Goal: Task Accomplishment & Management: Manage account settings

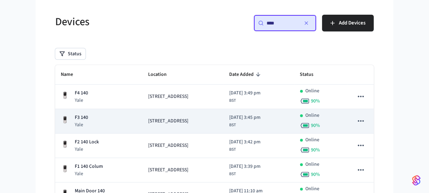
scroll to position [63, 0]
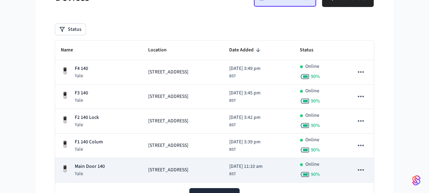
type input "***"
click at [96, 167] on p "Main Door 140" at bounding box center [90, 166] width 30 height 7
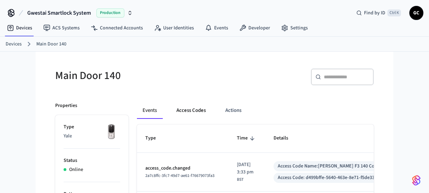
click at [189, 110] on button "Access Codes" at bounding box center [191, 110] width 41 height 17
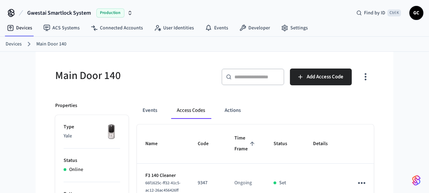
drag, startPoint x: 10, startPoint y: 46, endPoint x: 86, endPoint y: 56, distance: 76.4
click at [10, 45] on link "Devices" at bounding box center [14, 44] width 16 height 7
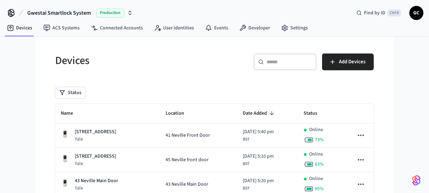
click at [250, 75] on div "​ ​ Add Devices" at bounding box center [296, 64] width 155 height 22
click at [301, 56] on div "​ ​" at bounding box center [285, 61] width 63 height 17
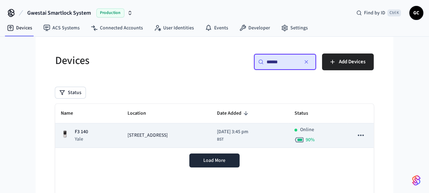
type input "******"
click at [151, 137] on span "[STREET_ADDRESS]" at bounding box center [147, 135] width 40 height 7
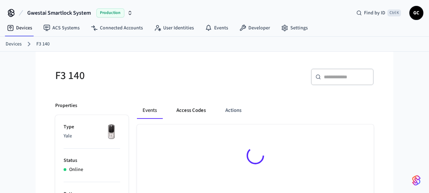
click at [200, 112] on button "Access Codes" at bounding box center [191, 110] width 41 height 17
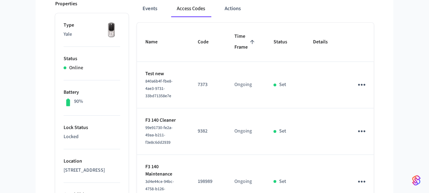
scroll to position [29, 0]
